Goal: Navigation & Orientation: Find specific page/section

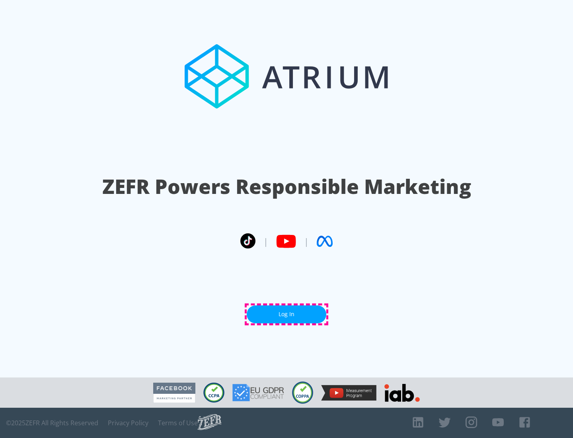
click at [286, 314] on link "Log In" at bounding box center [287, 314] width 80 height 18
